Goal: Task Accomplishment & Management: Manage account settings

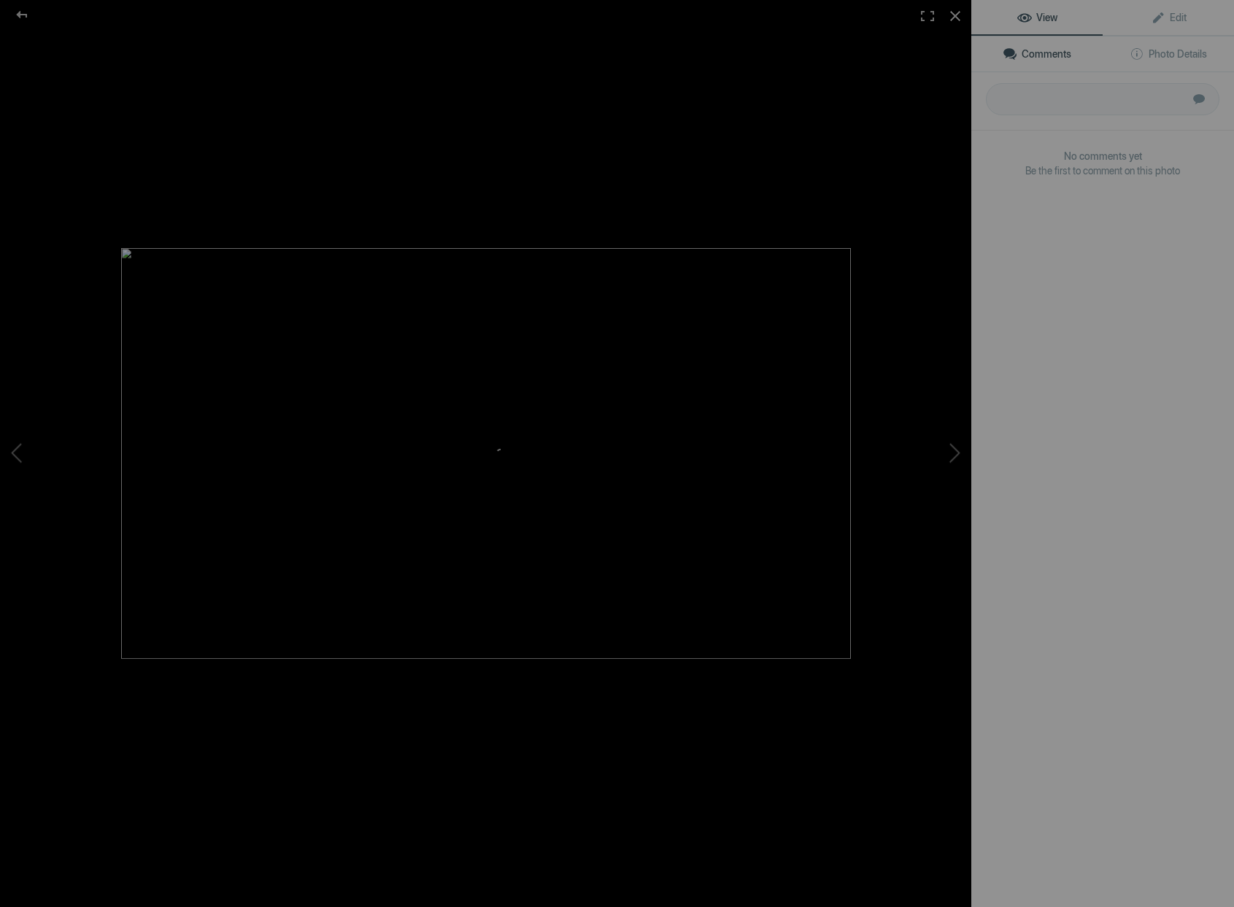
click at [429, 207] on div at bounding box center [486, 453] width 972 height 907
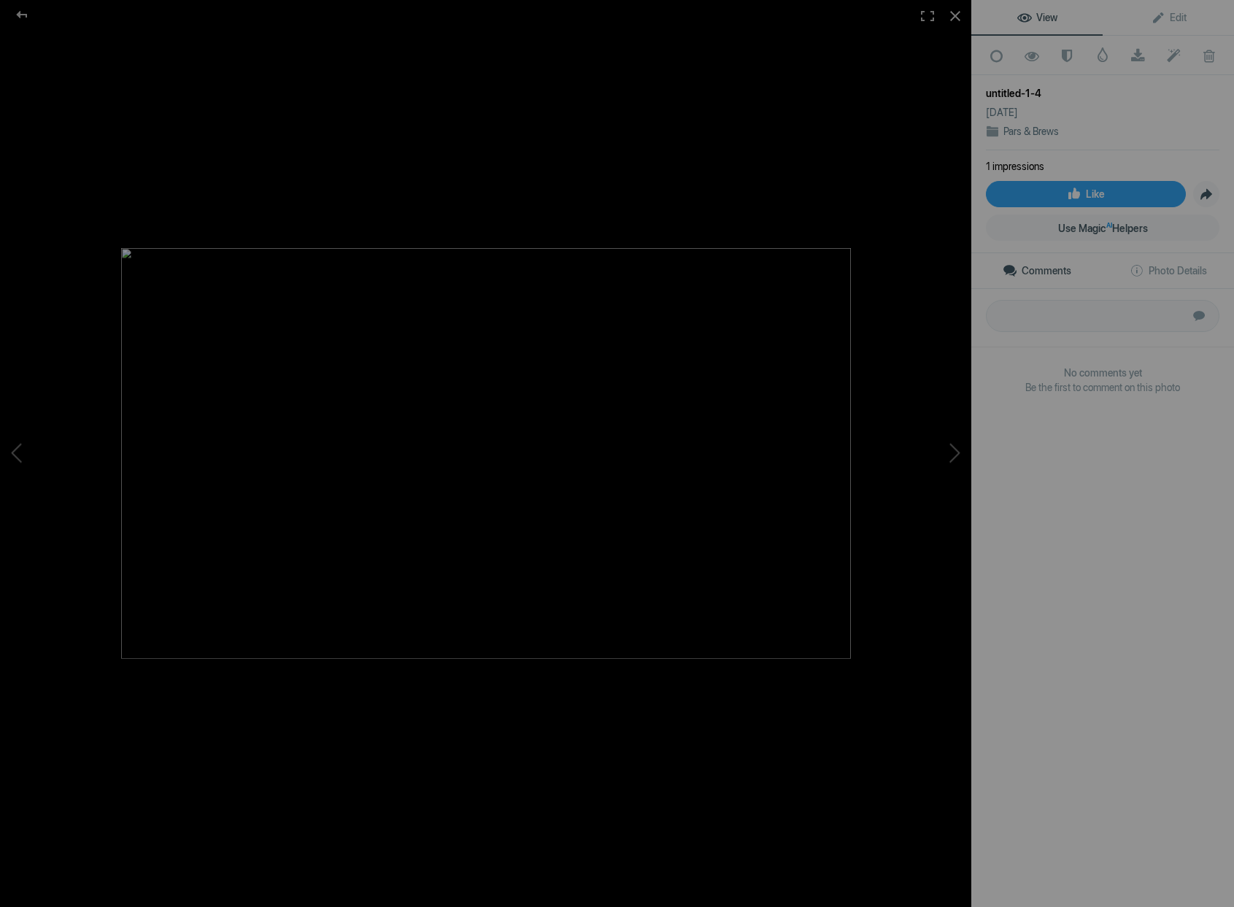
click at [26, 16] on div at bounding box center [22, 14] width 53 height 29
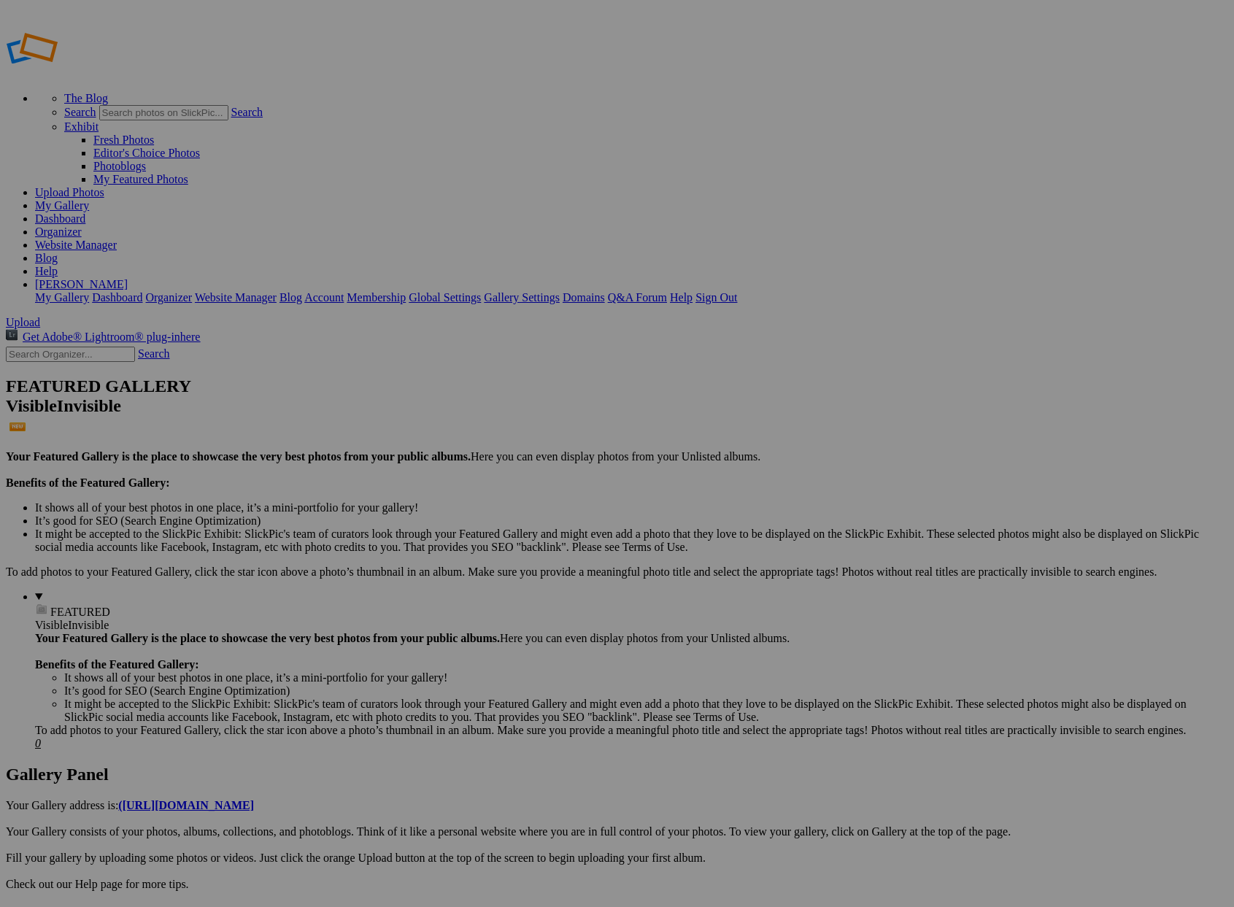
type input "Pars & Brews"
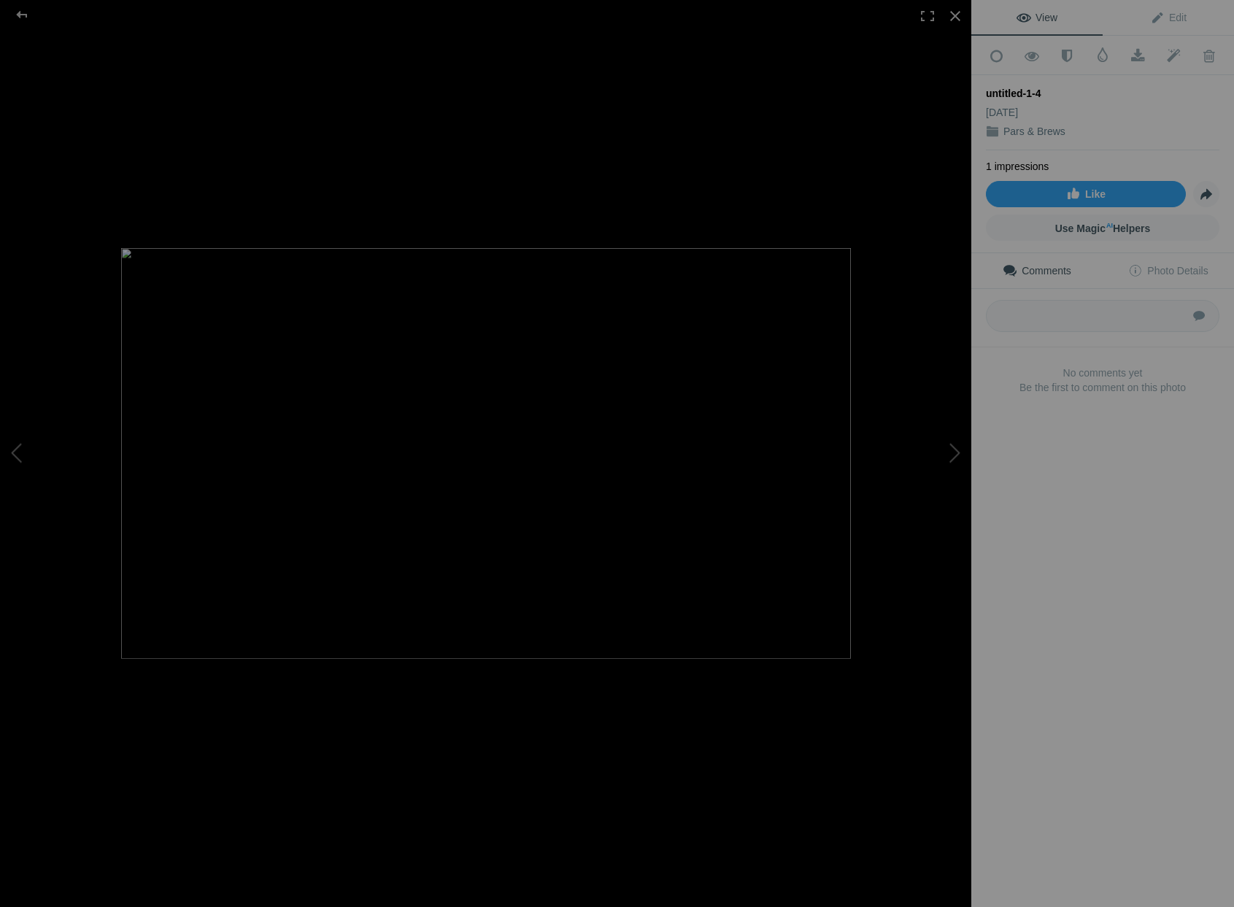
click at [26, 18] on div at bounding box center [22, 14] width 53 height 29
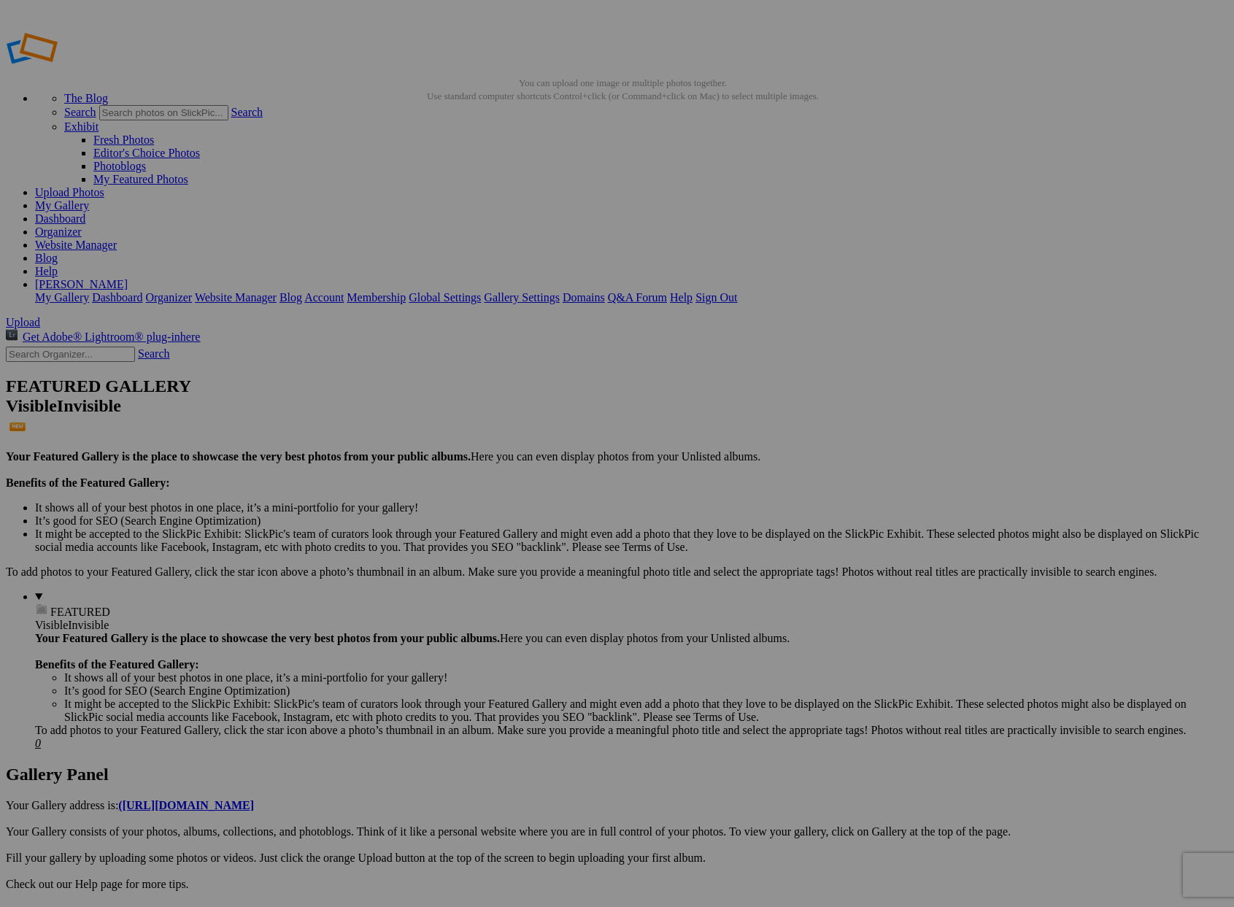
scroll to position [1, 0]
click at [521, 547] on span "Yes" at bounding box center [512, 549] width 17 height 12
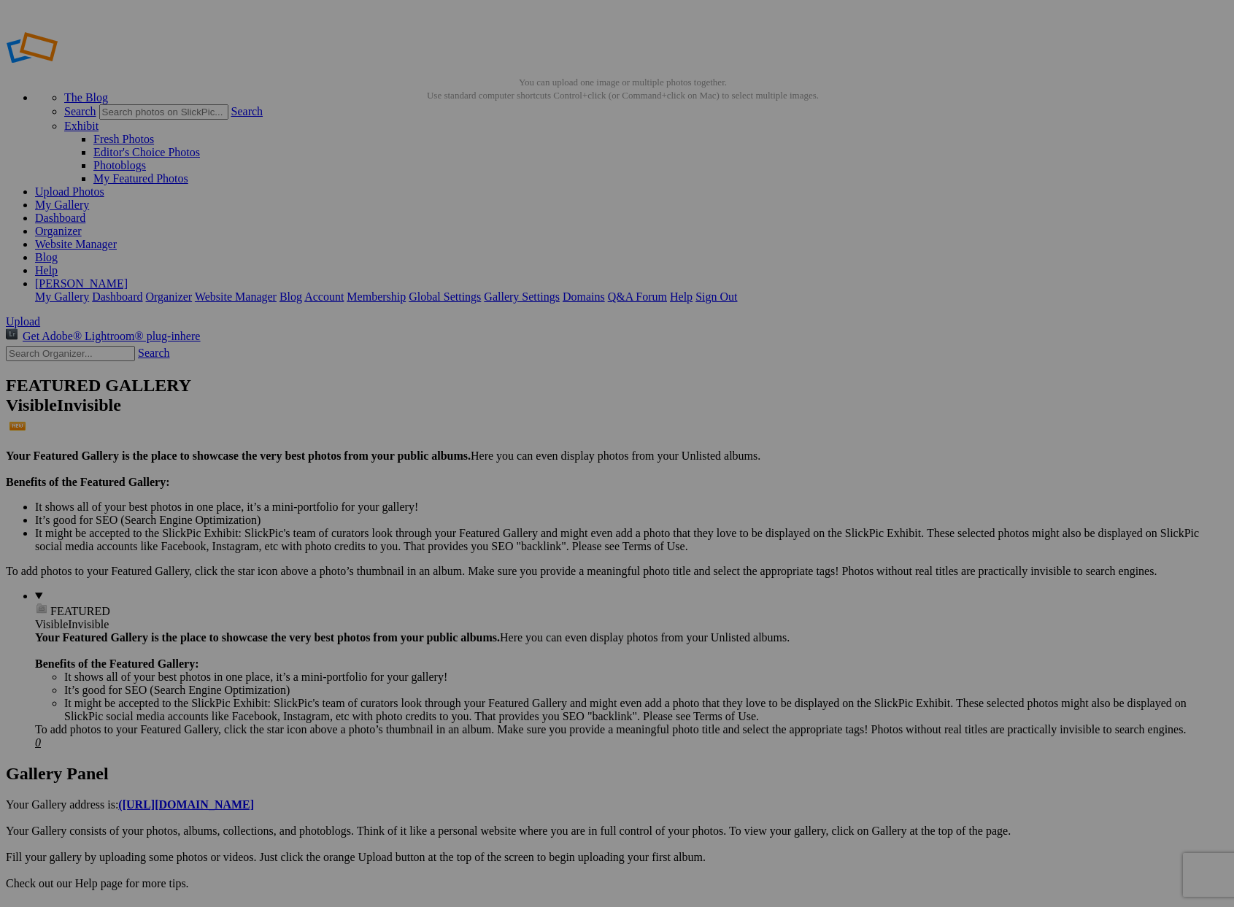
drag, startPoint x: 713, startPoint y: 771, endPoint x: 558, endPoint y: 446, distance: 359.8
drag, startPoint x: 786, startPoint y: 735, endPoint x: 807, endPoint y: 748, distance: 24.5
drag, startPoint x: 858, startPoint y: 756, endPoint x: 423, endPoint y: 253, distance: 665.1
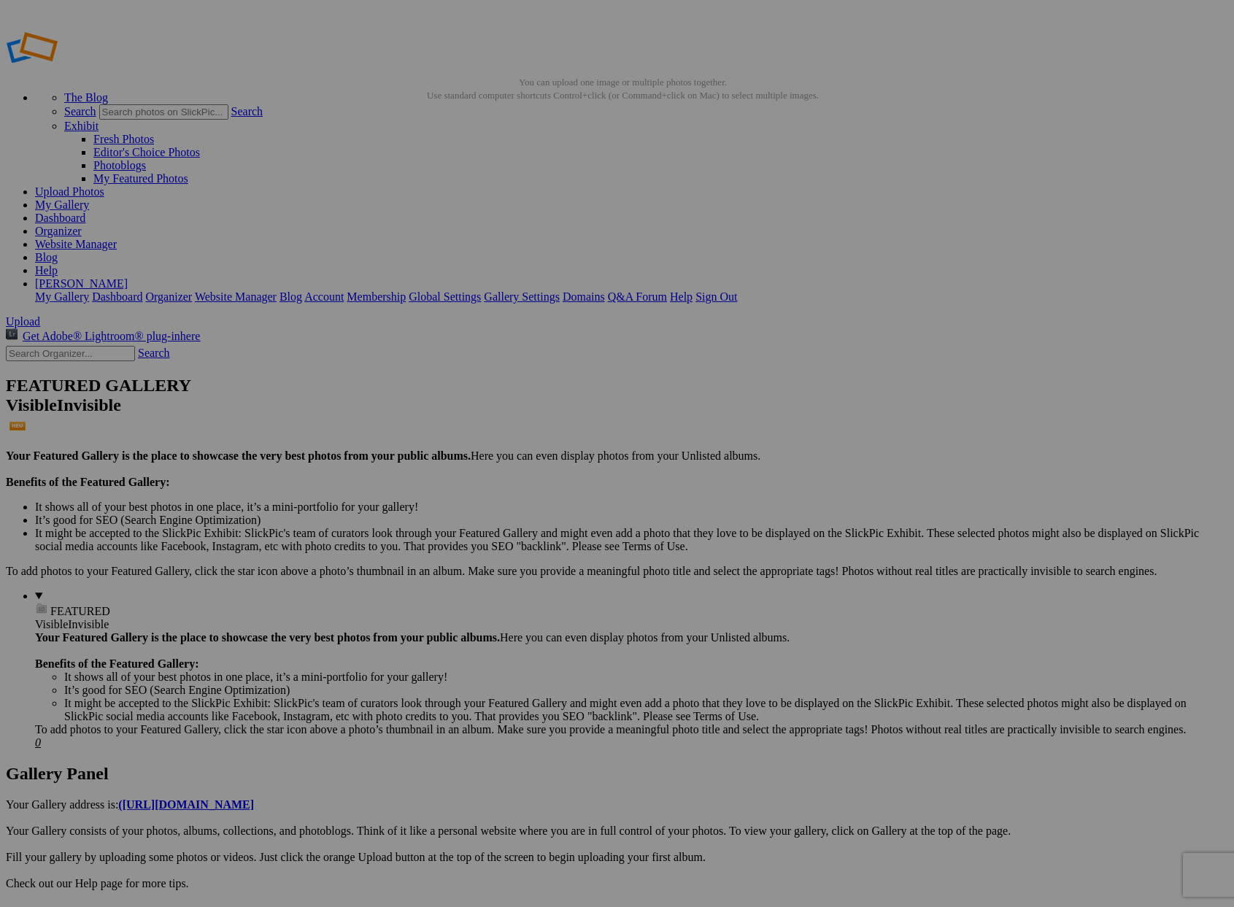
click at [521, 550] on span "Yes" at bounding box center [512, 549] width 17 height 12
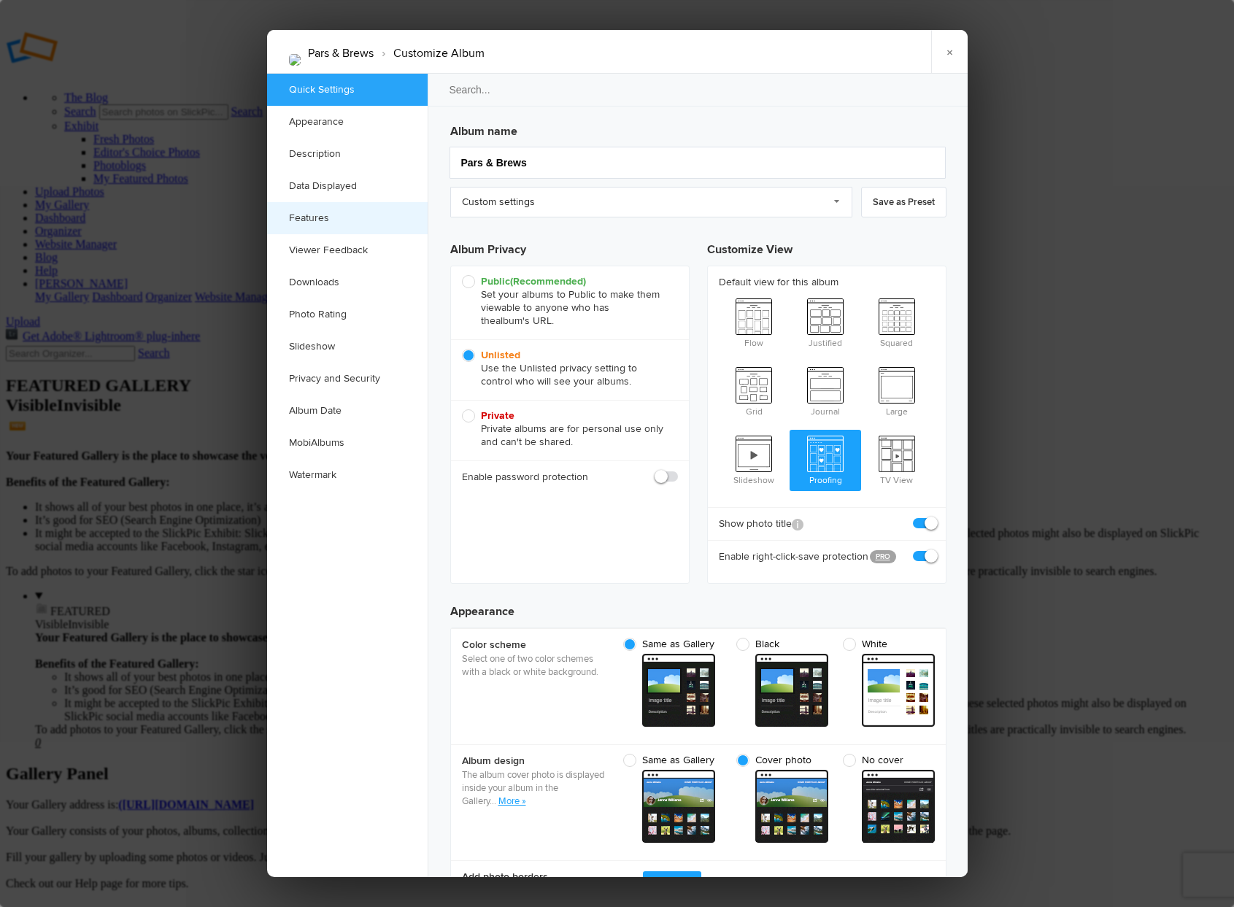
scroll to position [0, 0]
click at [952, 53] on link "×" at bounding box center [950, 52] width 37 height 44
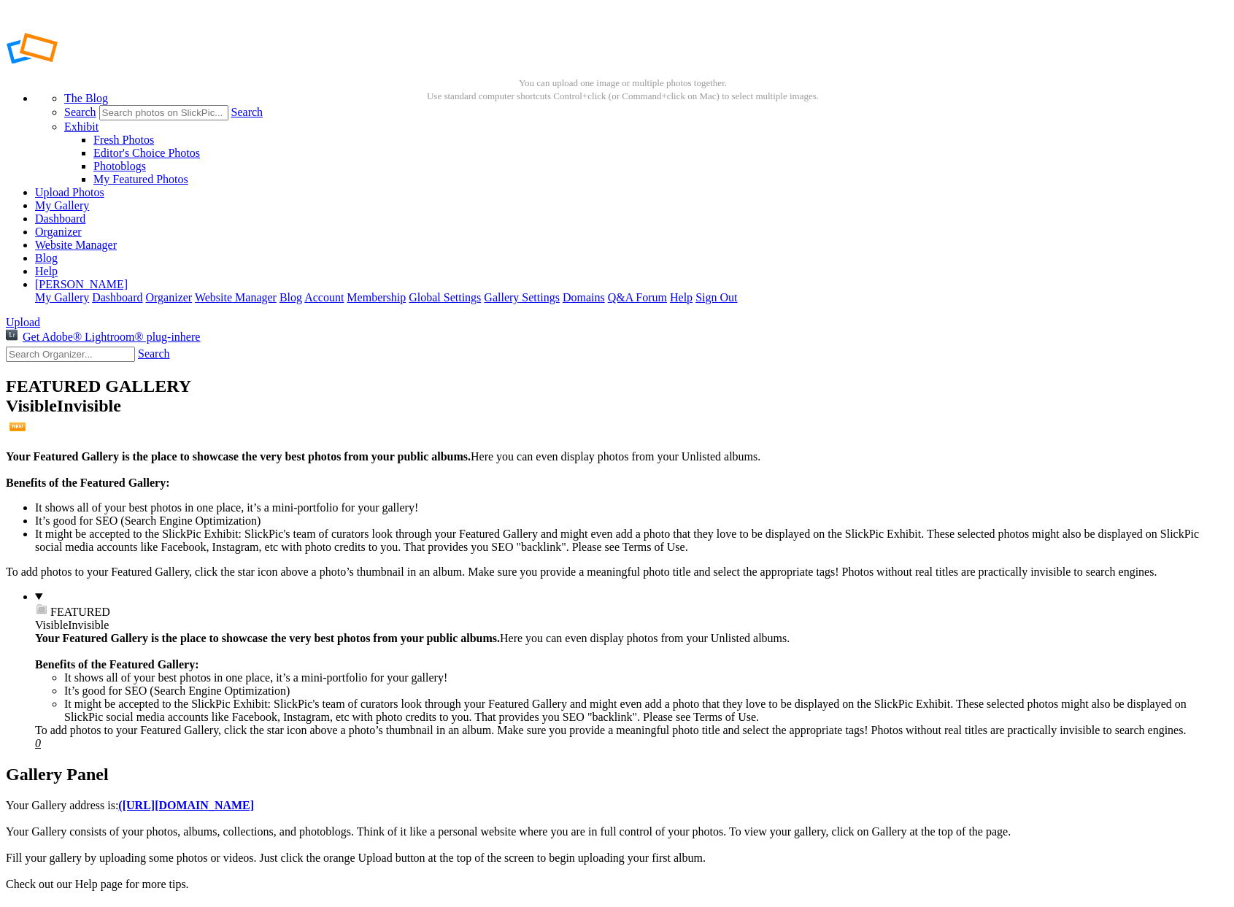
drag, startPoint x: 226, startPoint y: 219, endPoint x: 233, endPoint y: 225, distance: 8.8
checkbox input "true"
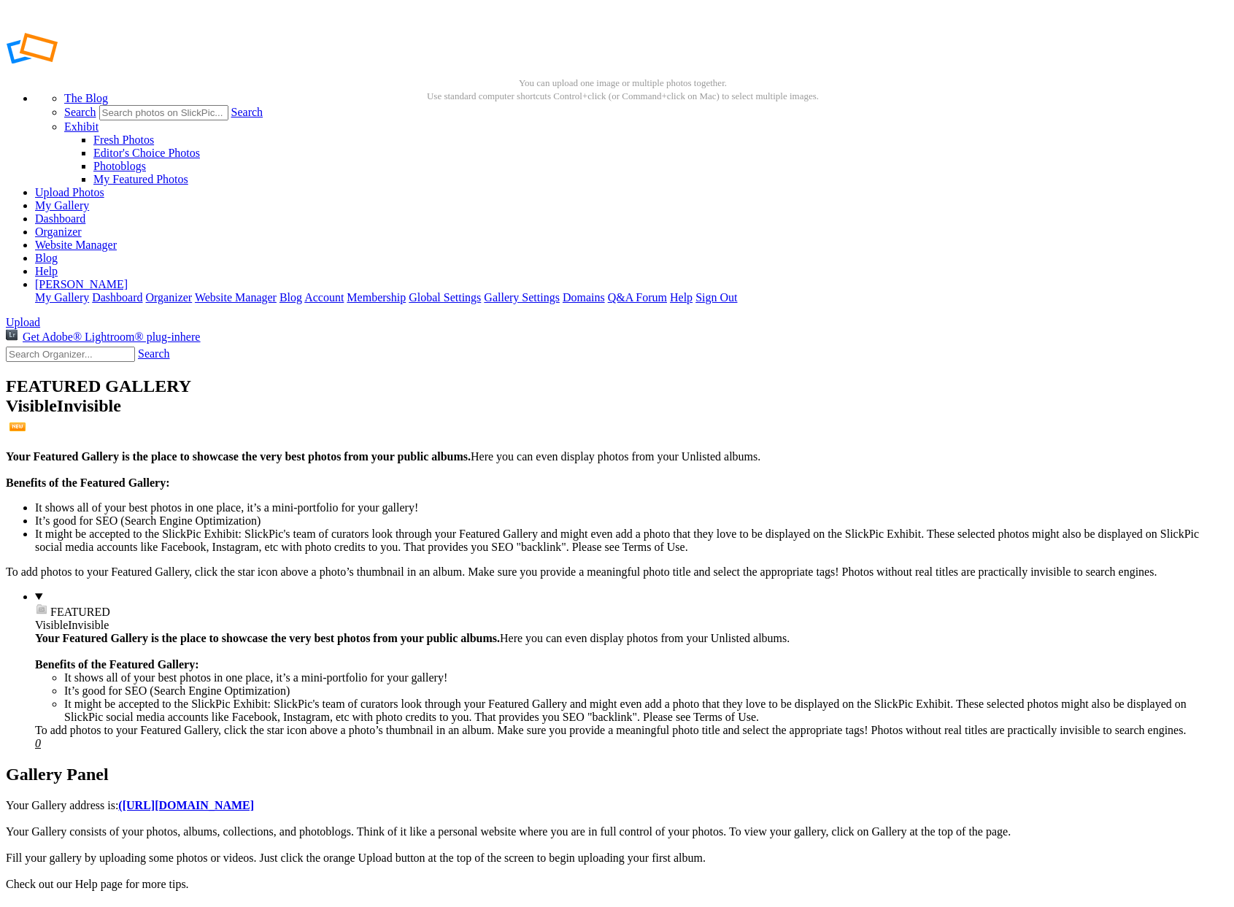
checkbox input "true"
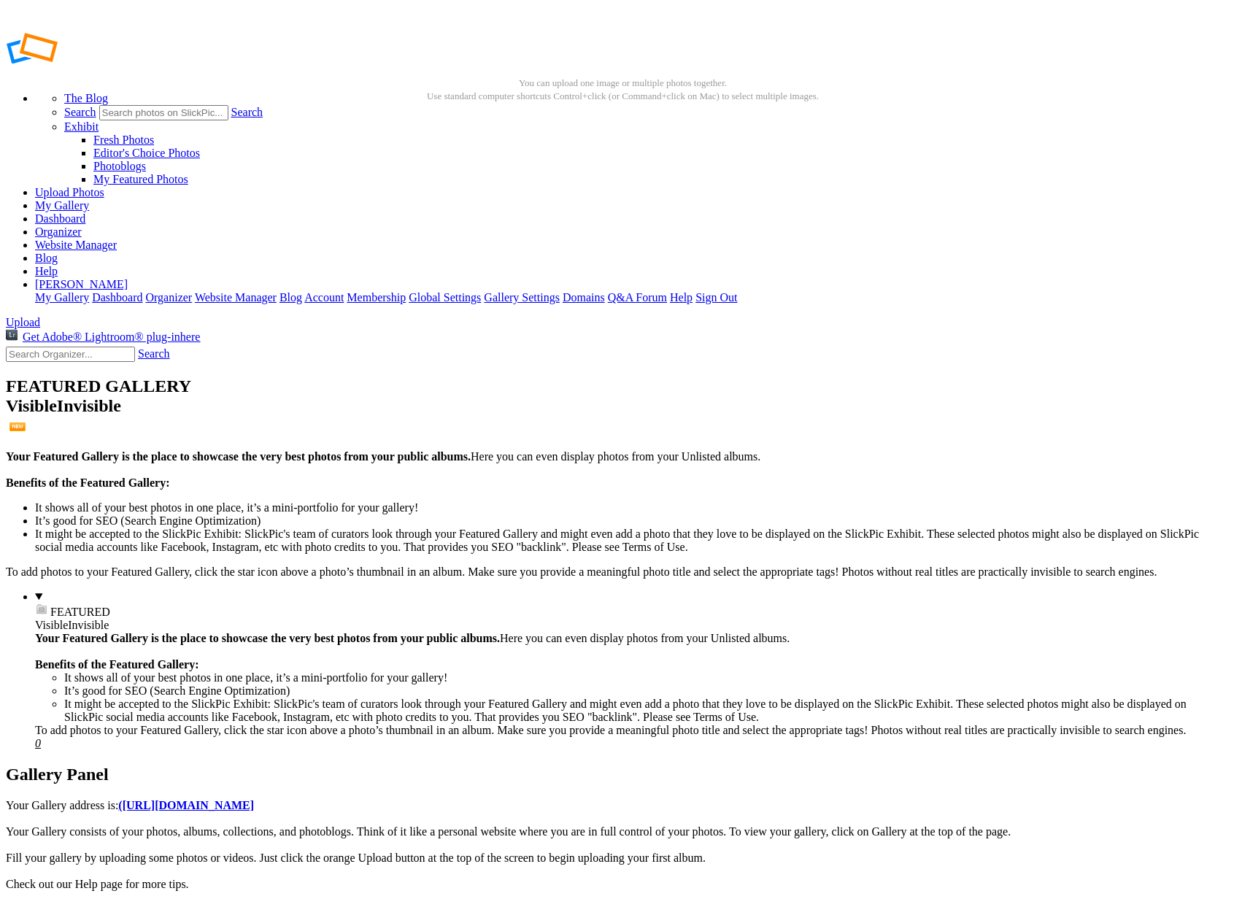
checkbox input "true"
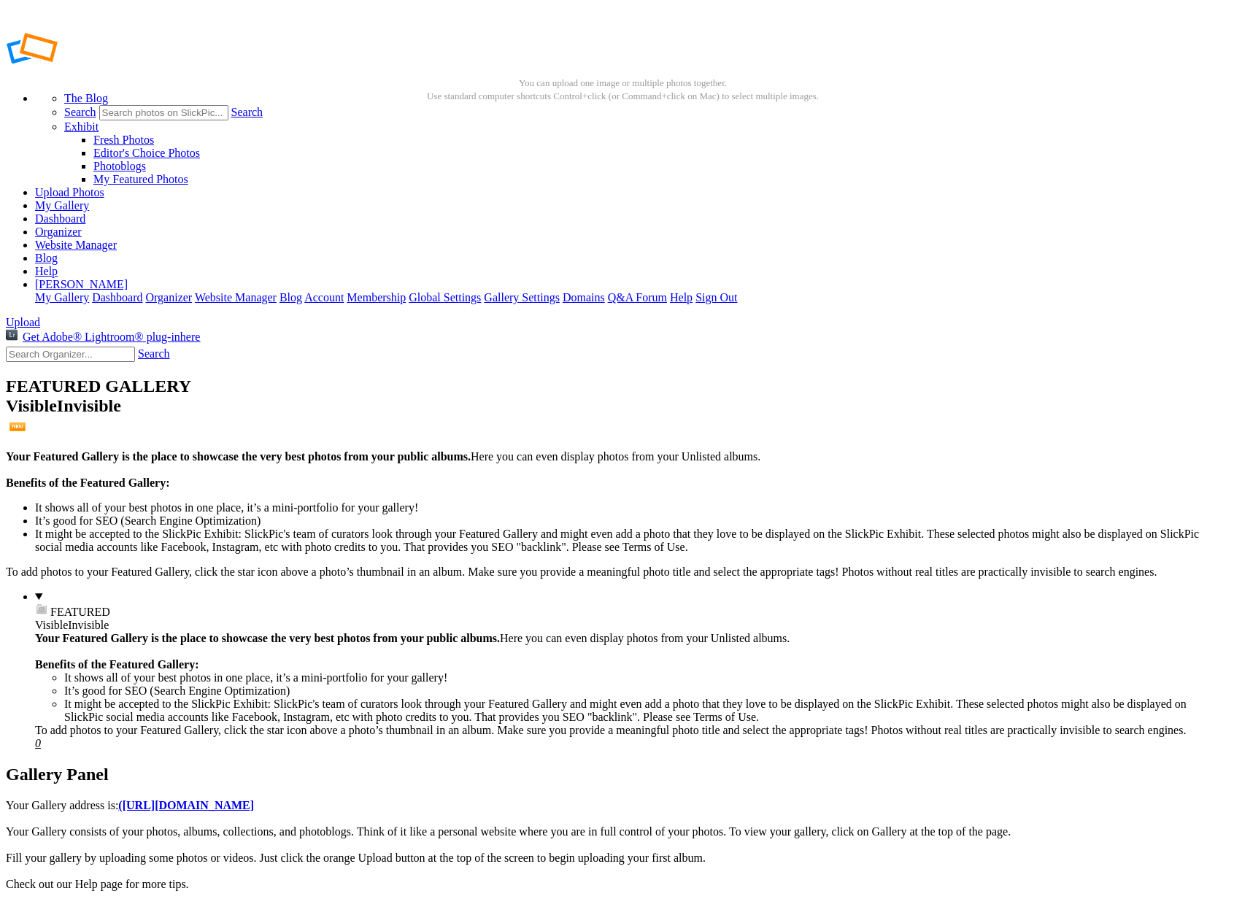
checkbox input "true"
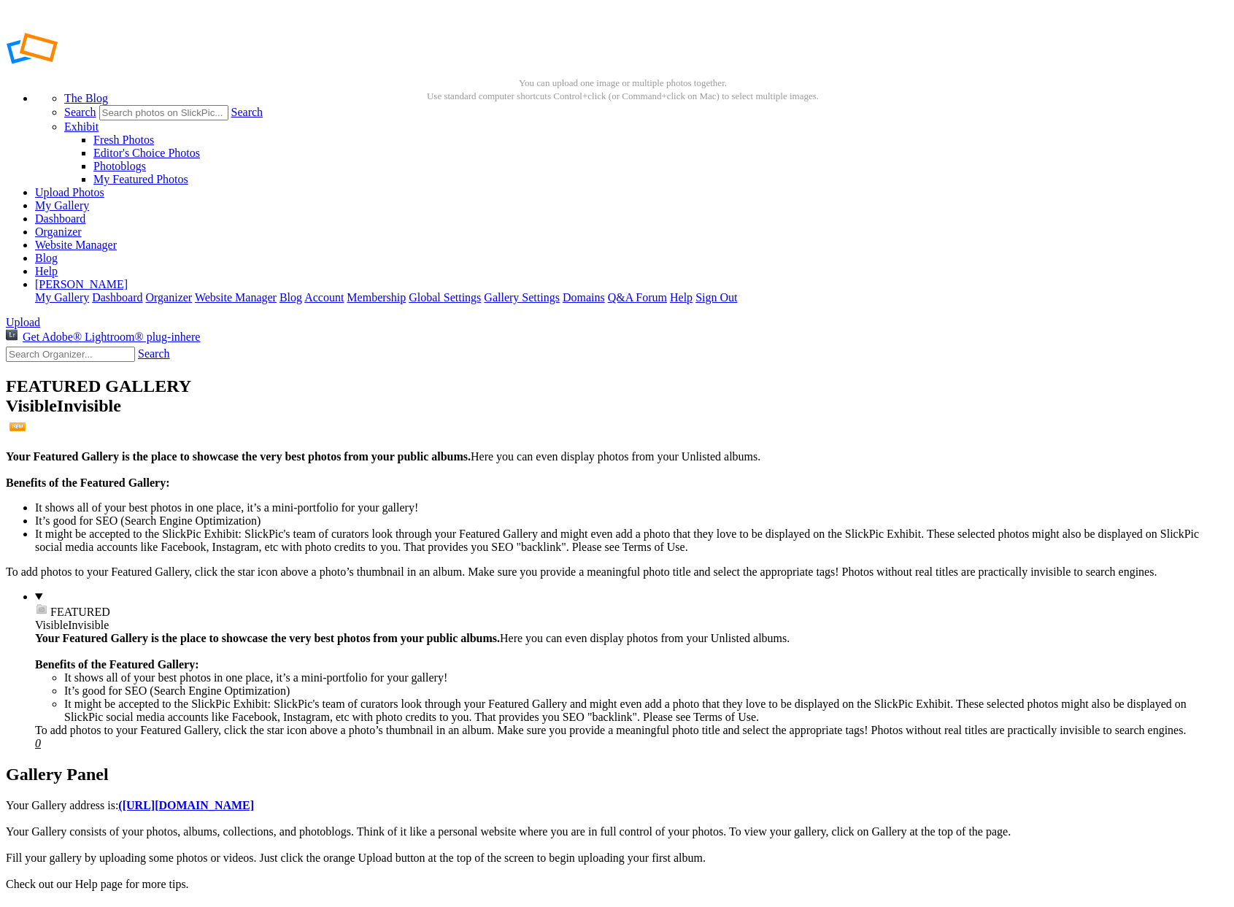
checkbox input "true"
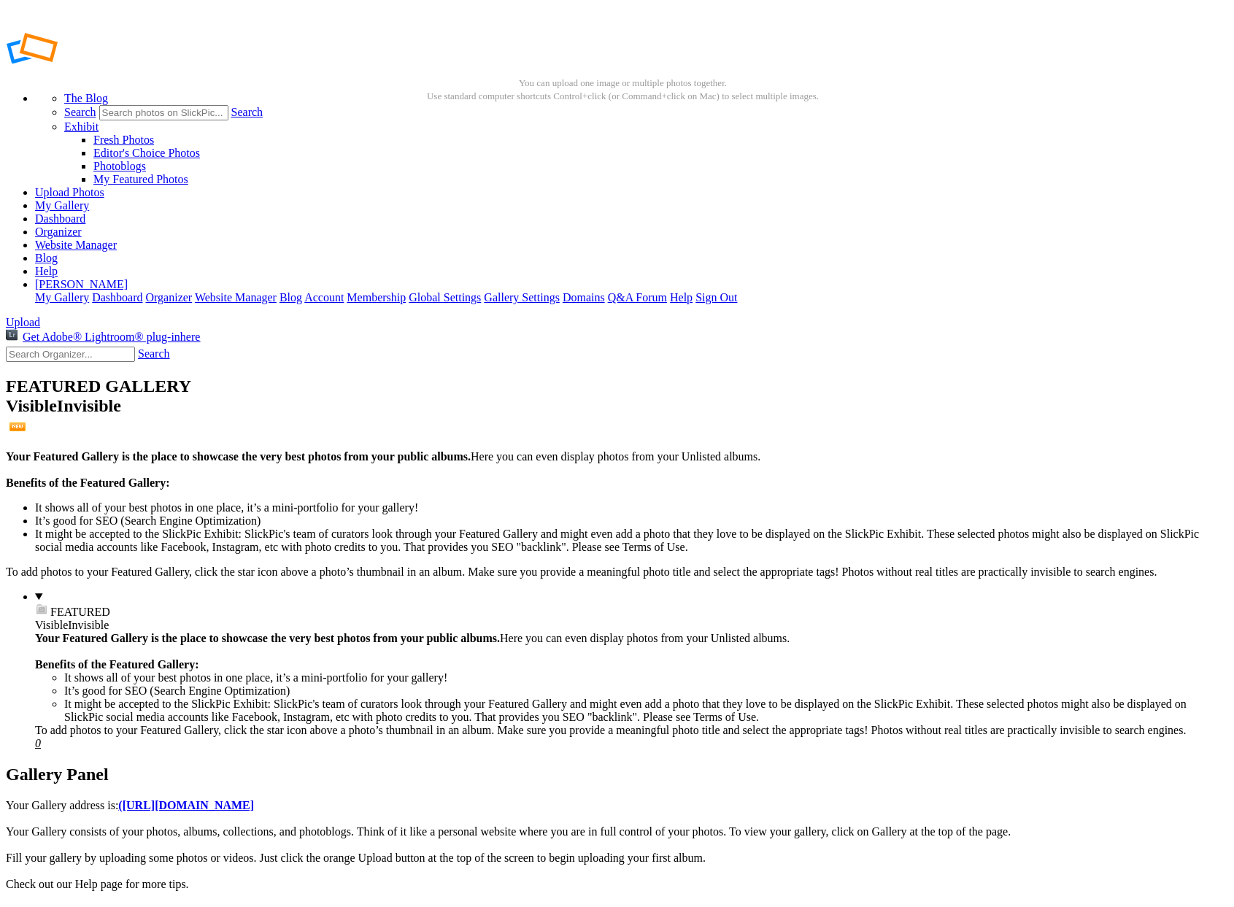
click at [521, 556] on span "Yes" at bounding box center [512, 562] width 17 height 12
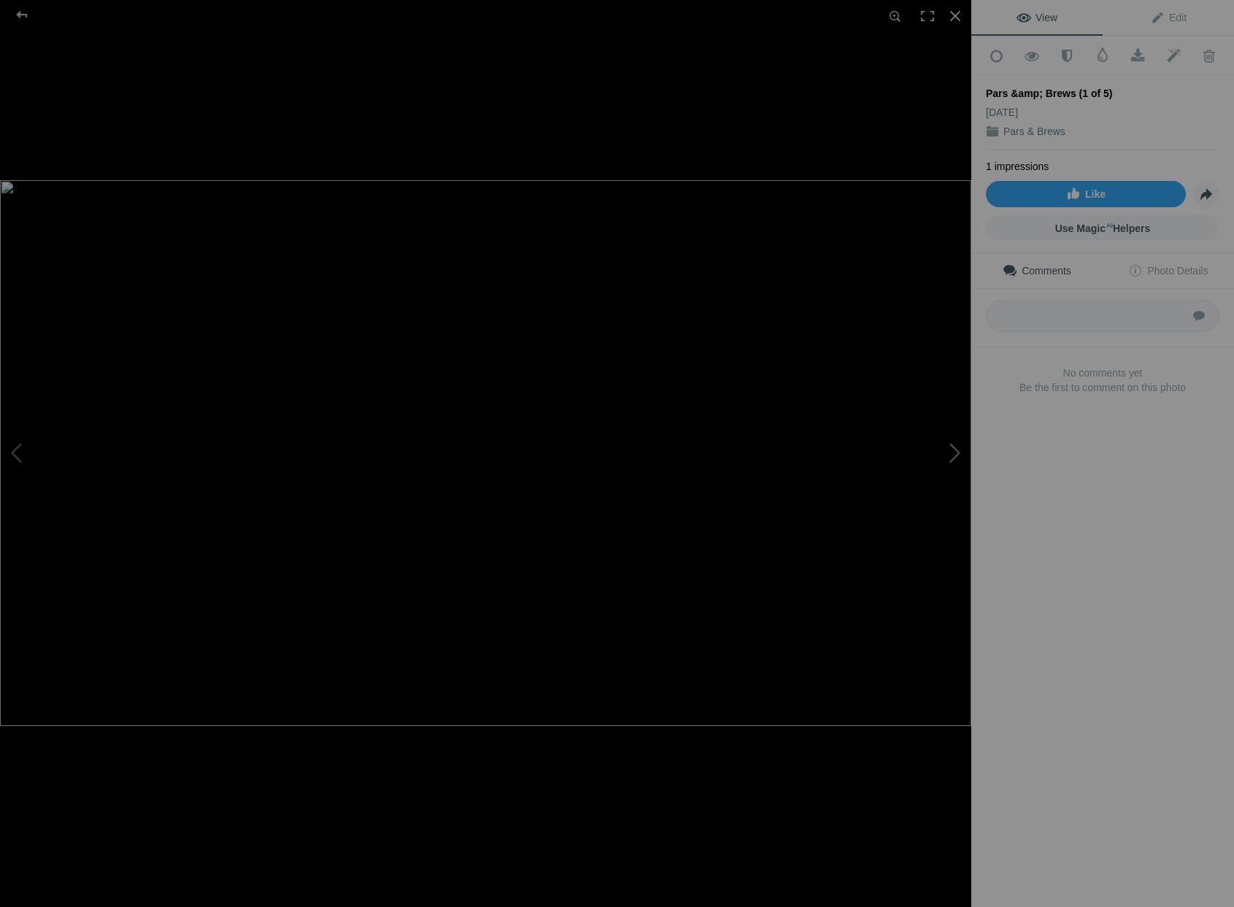
click at [956, 453] on button at bounding box center [917, 454] width 110 height 326
click at [956, 452] on button at bounding box center [917, 454] width 110 height 326
click at [958, 453] on button at bounding box center [917, 454] width 110 height 326
click at [19, 454] on button at bounding box center [55, 454] width 110 height 326
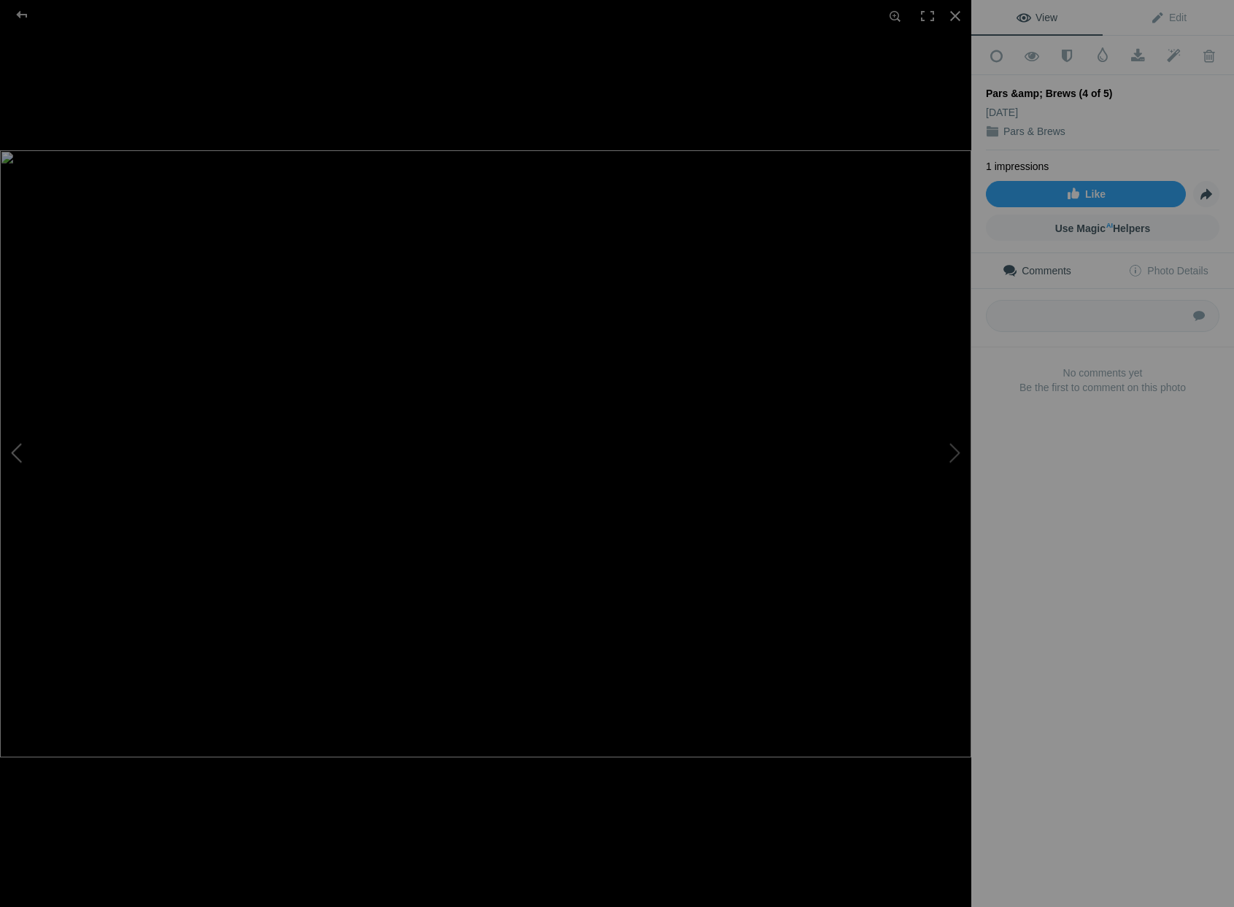
click at [19, 454] on button at bounding box center [55, 454] width 110 height 326
click at [23, 16] on div at bounding box center [22, 14] width 53 height 29
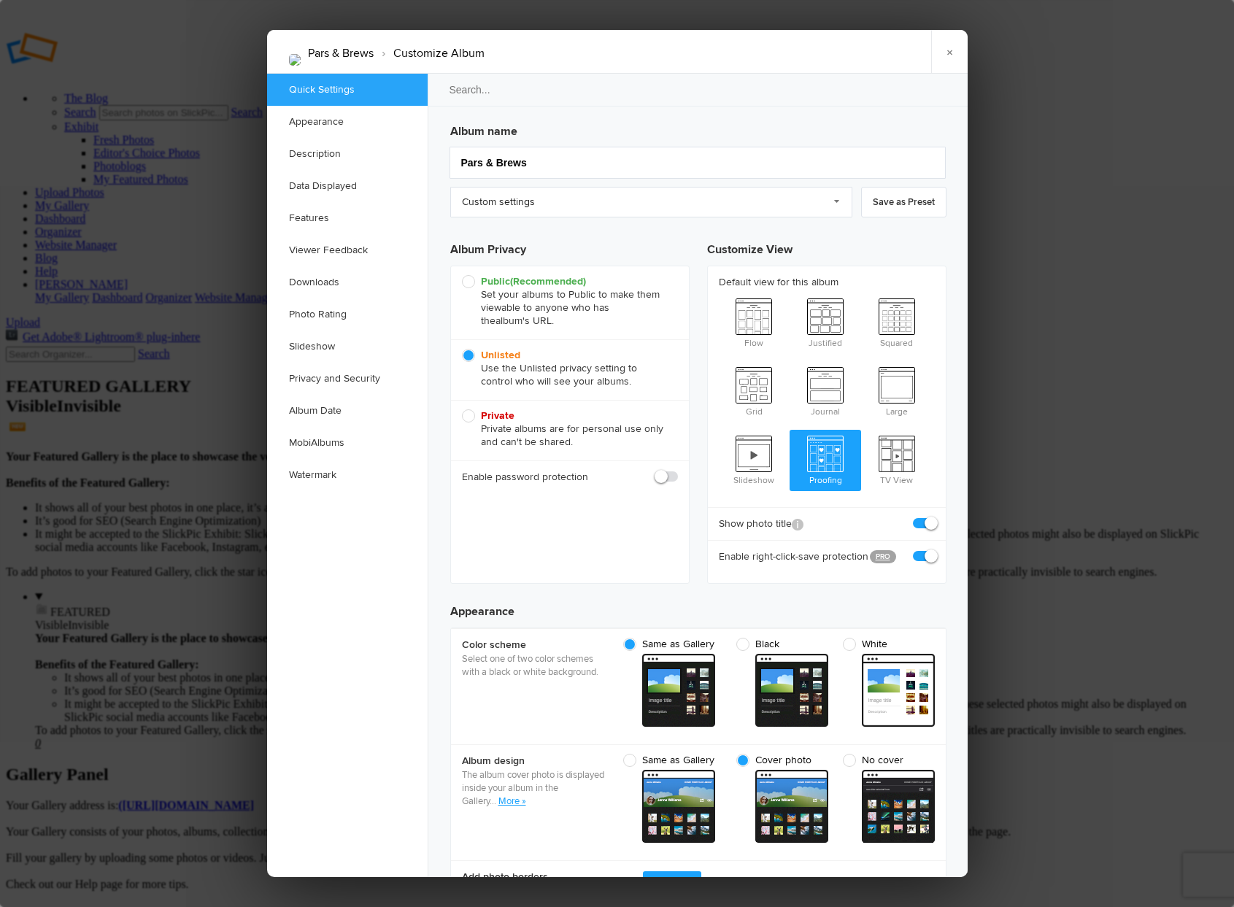
click at [243, 343] on div at bounding box center [617, 453] width 1234 height 907
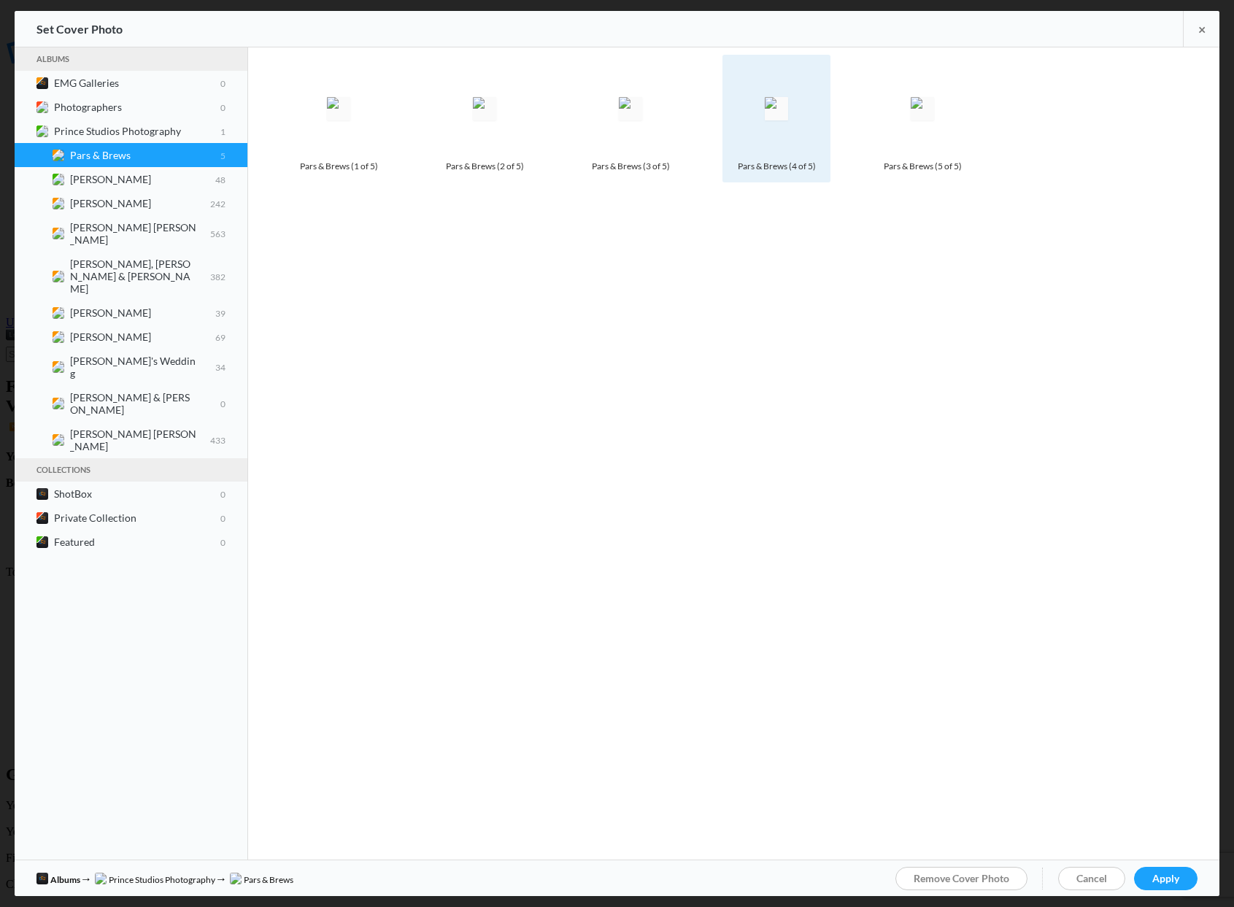
click at [769, 110] on img at bounding box center [776, 108] width 23 height 23
click at [1173, 878] on span "Apply" at bounding box center [1166, 878] width 27 height 12
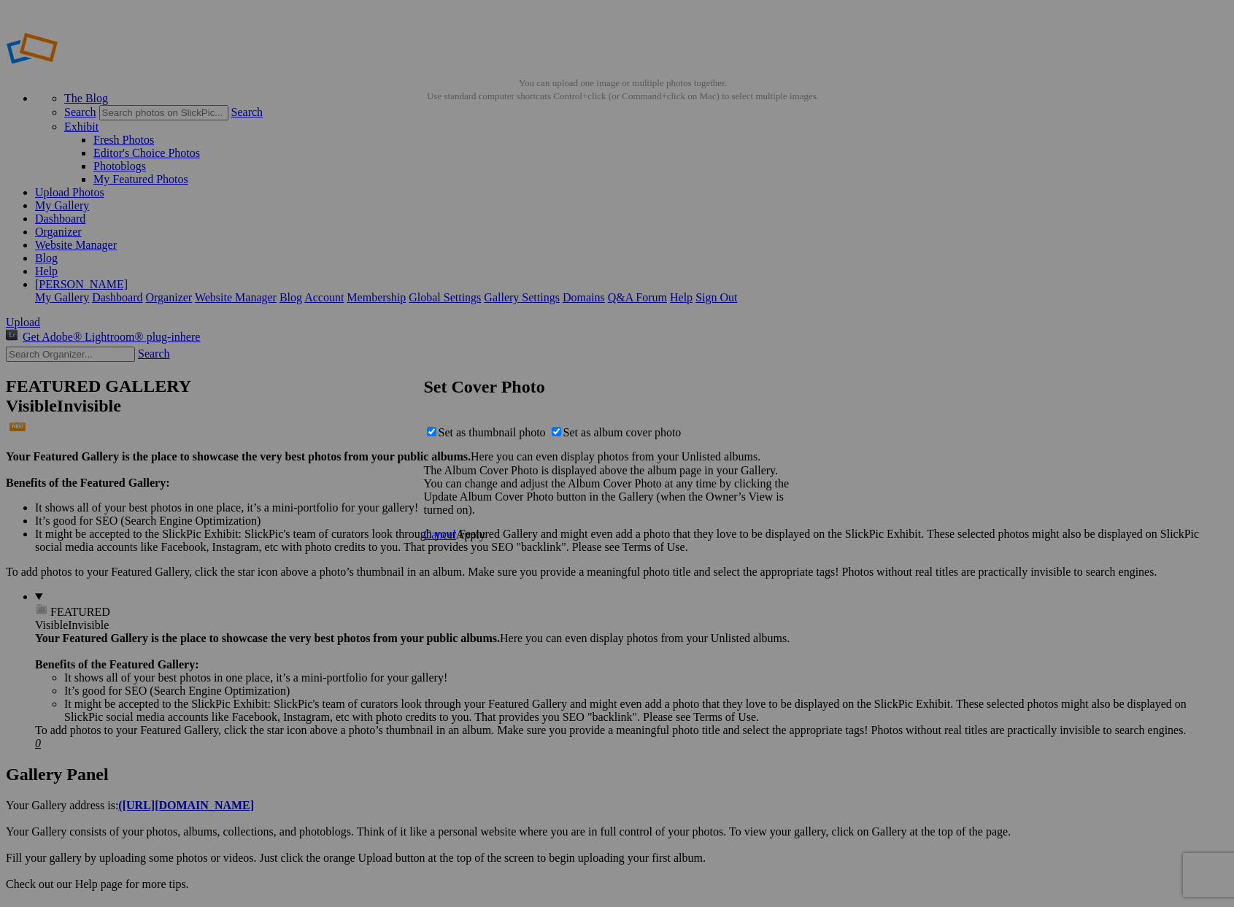
click at [485, 541] on span "Apply" at bounding box center [470, 535] width 29 height 12
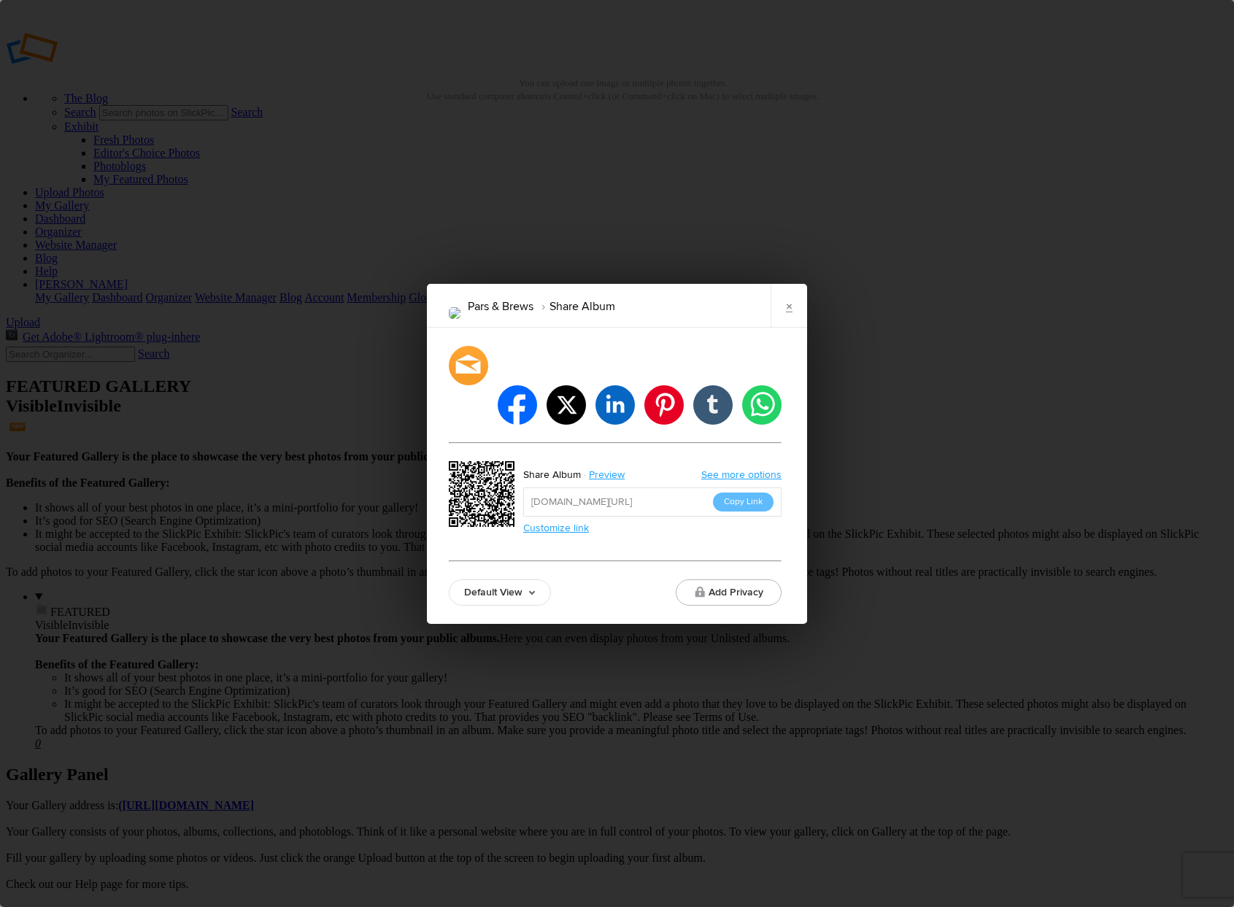
click at [745, 493] on button "Copy Link" at bounding box center [743, 502] width 61 height 19
click at [752, 493] on button "Copy Link" at bounding box center [743, 502] width 61 height 19
click at [791, 323] on link "×" at bounding box center [789, 306] width 37 height 44
